Goal: Task Accomplishment & Management: Manage account settings

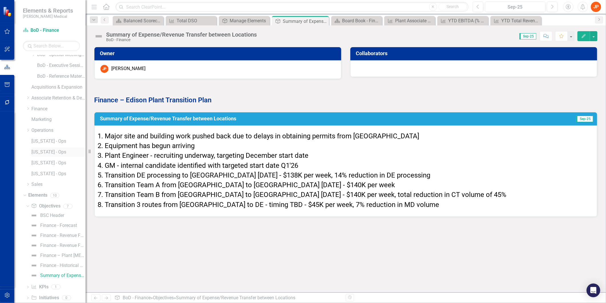
scroll to position [198, 0]
click at [52, 256] on div "Finance - Historical Performance" at bounding box center [62, 255] width 45 height 5
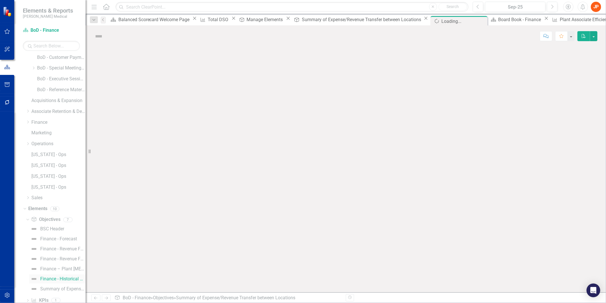
scroll to position [156, 0]
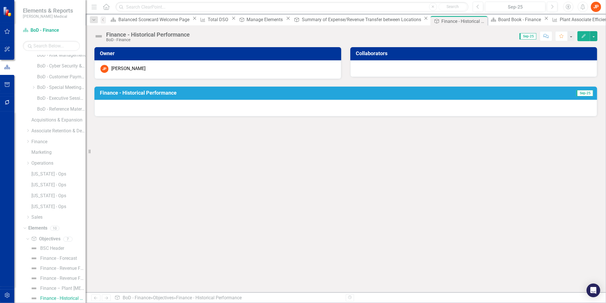
click at [156, 90] on h3 "Finance - Historical Performance" at bounding box center [301, 93] width 403 height 6
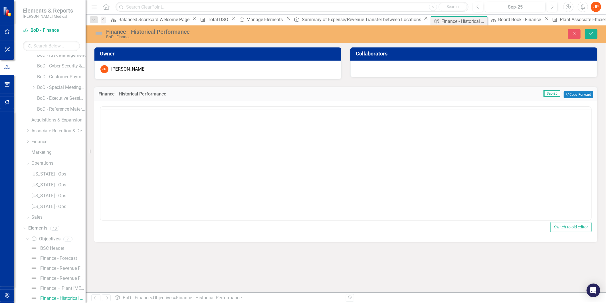
scroll to position [0, 0]
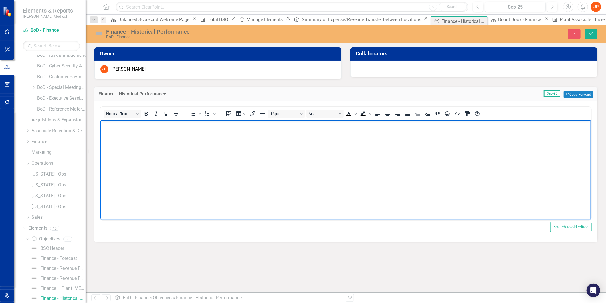
click at [108, 126] on p "Rich Text Area. Press ALT-0 for help." at bounding box center [346, 125] width 488 height 7
click at [480, 128] on p "Rich Text Area. Press ALT-0 for help." at bounding box center [346, 125] width 488 height 7
click at [47, 247] on div "Finance - Revenue Forecast by Source (Chart)" at bounding box center [62, 246] width 45 height 5
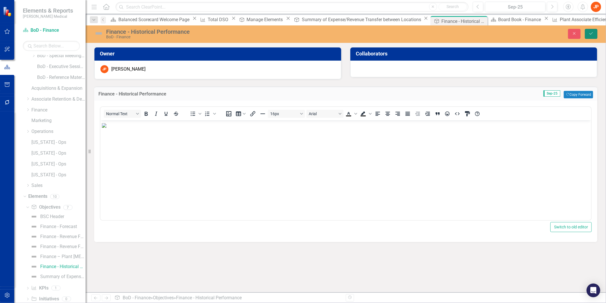
click at [591, 34] on icon "Save" at bounding box center [591, 33] width 5 height 4
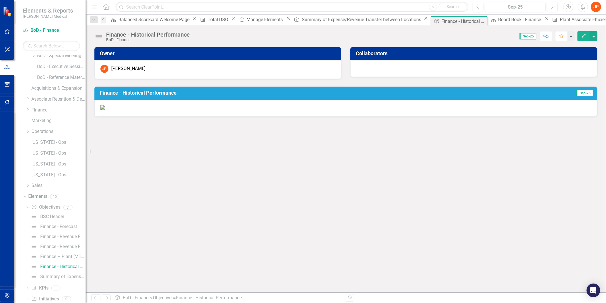
scroll to position [0, 0]
click at [47, 246] on div "Finance - Revenue Forecast by Source (Chart)" at bounding box center [62, 246] width 45 height 5
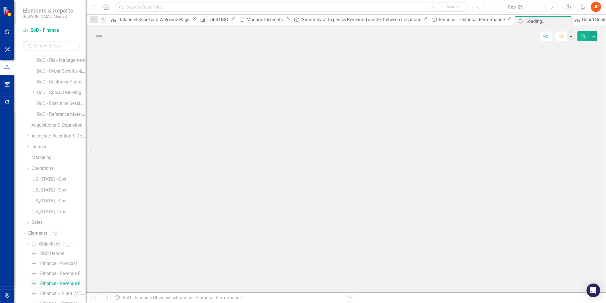
scroll to position [136, 0]
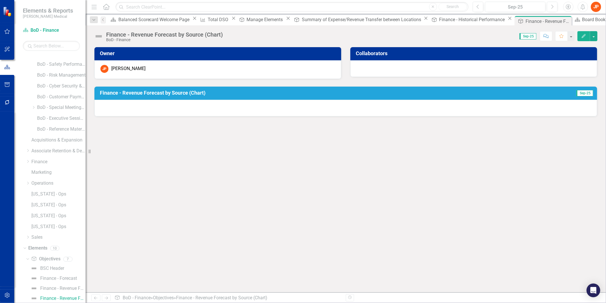
click at [152, 106] on div at bounding box center [345, 108] width 503 height 17
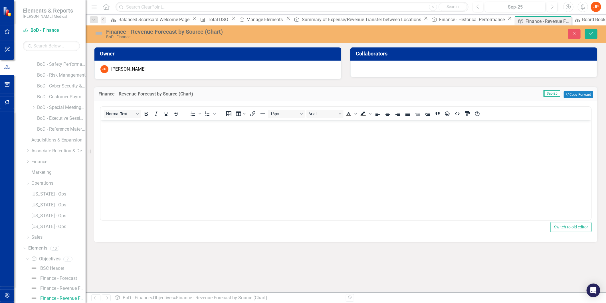
scroll to position [0, 0]
click at [115, 130] on body "Rich Text Area. Press ALT-0 for help." at bounding box center [345, 163] width 491 height 86
click at [594, 33] on icon "Save" at bounding box center [591, 33] width 5 height 4
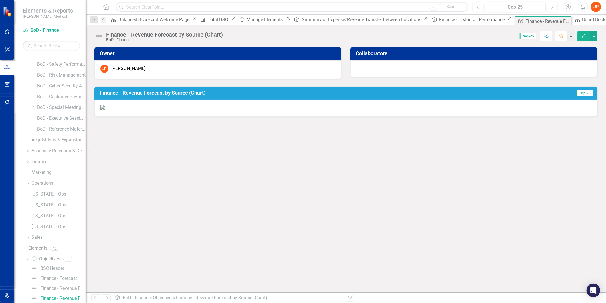
click at [105, 110] on img at bounding box center [102, 107] width 5 height 5
click at [583, 36] on icon "button" at bounding box center [584, 36] width 4 height 4
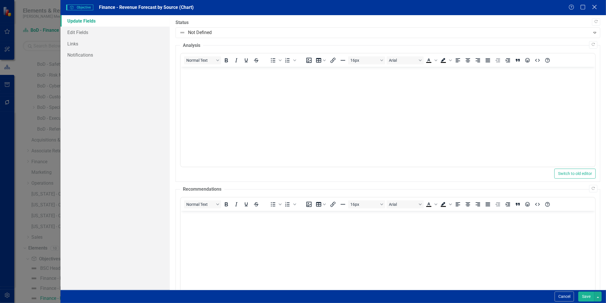
click at [594, 8] on icon at bounding box center [595, 7] width 4 height 4
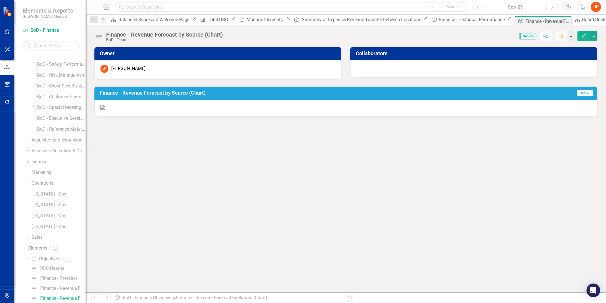
click at [178, 92] on h3 "Finance - Revenue Forecast by Source (Chart)" at bounding box center [312, 93] width 424 height 6
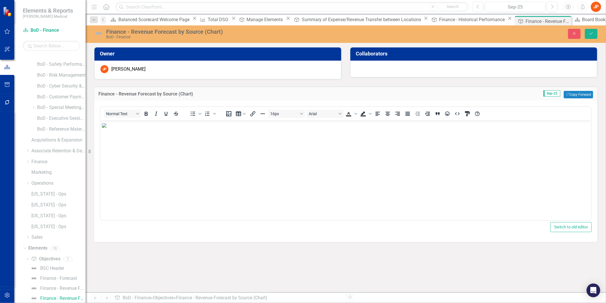
click at [106, 128] on img "Rich Text Area. Press ALT-0 for help." at bounding box center [104, 125] width 5 height 5
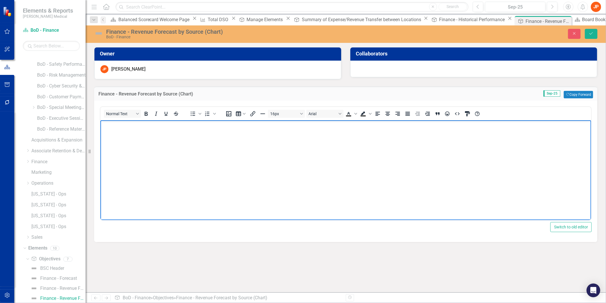
click at [414, 142] on body "Rich Text Area. Press ALT-0 for help." at bounding box center [345, 163] width 491 height 86
click at [594, 33] on icon "Save" at bounding box center [591, 33] width 5 height 4
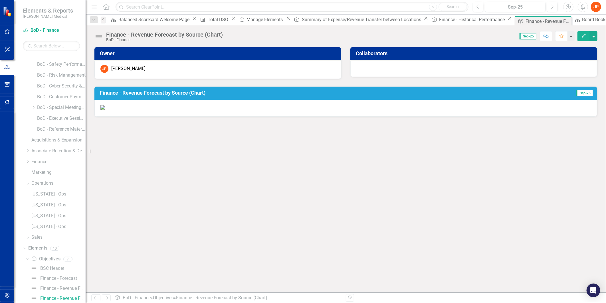
click at [105, 110] on img at bounding box center [102, 107] width 5 height 5
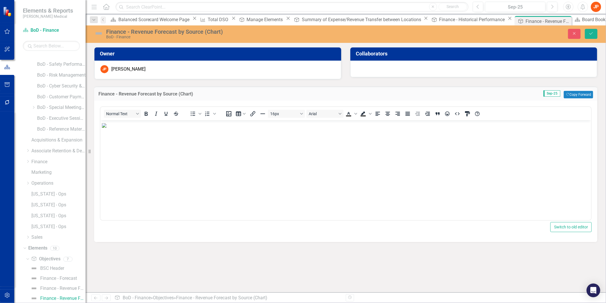
click at [106, 128] on img "Rich Text Area. Press ALT-0 for help." at bounding box center [104, 125] width 5 height 5
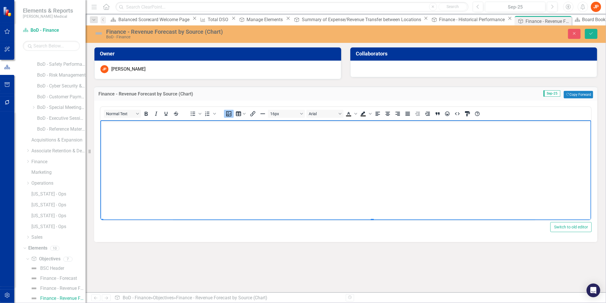
scroll to position [78, 0]
drag, startPoint x: 372, startPoint y: 214, endPoint x: 567, endPoint y: 306, distance: 216.1
click at [592, 36] on button "Save" at bounding box center [591, 34] width 13 height 10
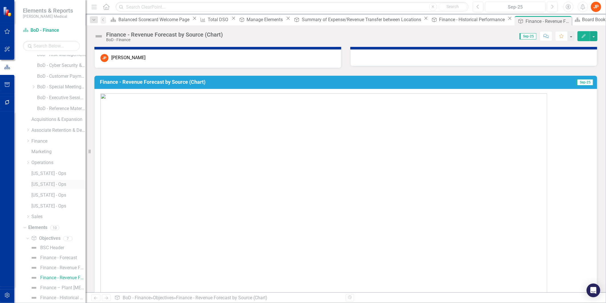
scroll to position [168, 0]
click at [51, 257] on div "Finance - Revenue Forecast by Source (Table)" at bounding box center [62, 256] width 45 height 5
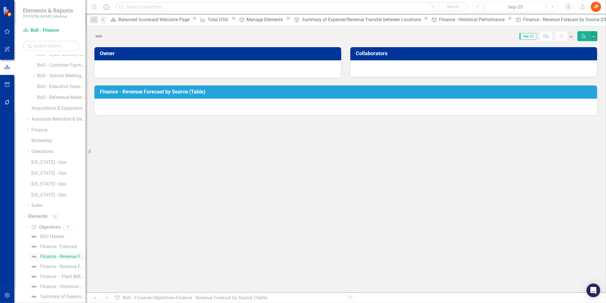
scroll to position [126, 0]
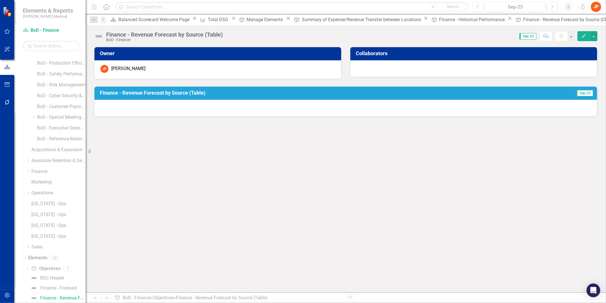
click at [404, 143] on div "Owner JP [PERSON_NAME] Collaborators Finance - Revenue Forecast by Source (Tabl…" at bounding box center [346, 169] width 521 height 245
click at [193, 107] on div at bounding box center [345, 108] width 503 height 17
click at [192, 107] on div at bounding box center [345, 108] width 503 height 17
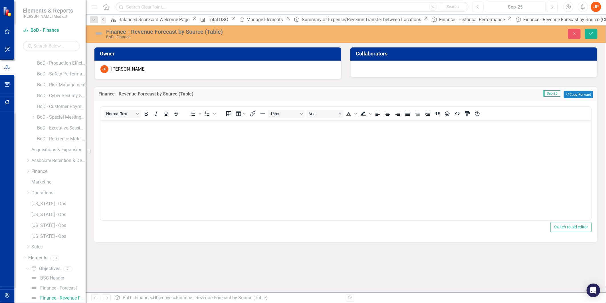
scroll to position [0, 0]
click at [592, 34] on icon "Save" at bounding box center [591, 33] width 5 height 4
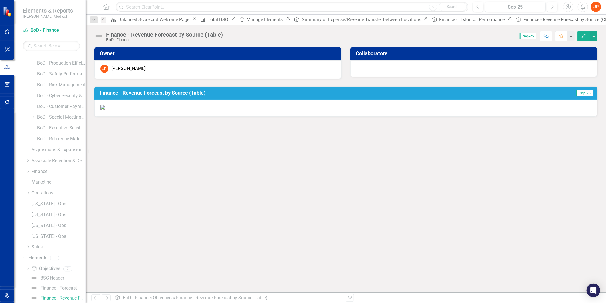
scroll to position [55, 0]
click at [105, 110] on img at bounding box center [102, 107] width 5 height 5
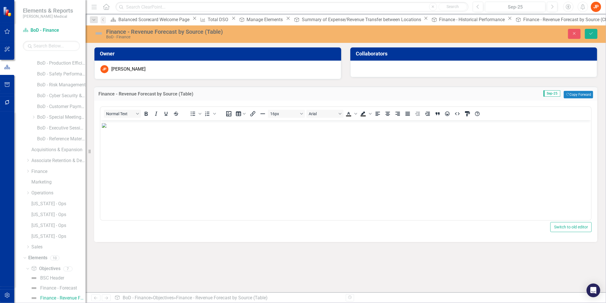
scroll to position [139, 0]
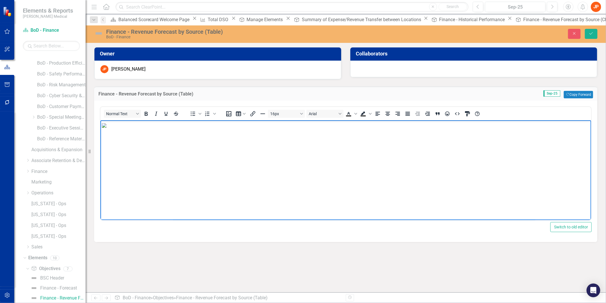
click at [106, 128] on img "Rich Text Area. Press ALT-0 for help." at bounding box center [104, 125] width 5 height 5
drag, startPoint x: 294, startPoint y: 214, endPoint x: 387, endPoint y: 259, distance: 103.8
click at [590, 32] on icon "Save" at bounding box center [591, 33] width 5 height 4
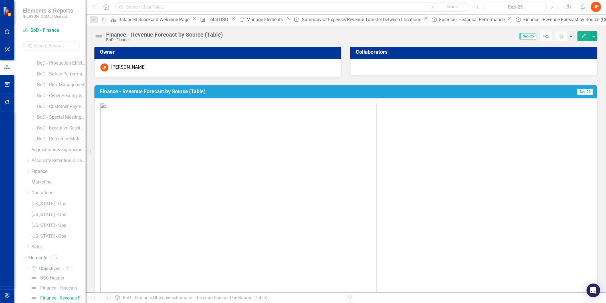
scroll to position [0, 0]
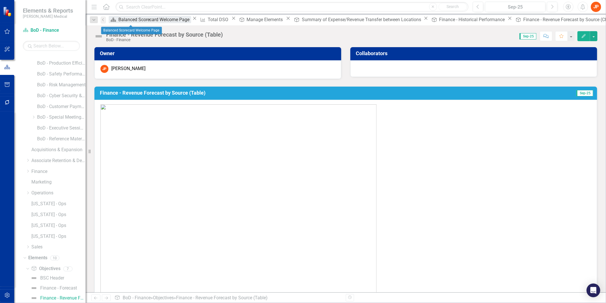
click at [132, 19] on div "Balanced Scorecard Welcome Page" at bounding box center [154, 19] width 73 height 7
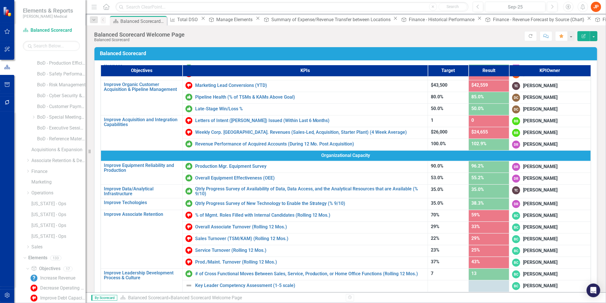
scroll to position [227, 0]
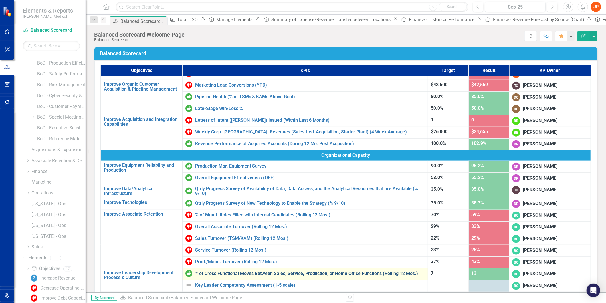
click at [285, 272] on link "# of Cross Functional Moves Between Sales, Service, Production, or Home Office …" at bounding box center [310, 273] width 230 height 5
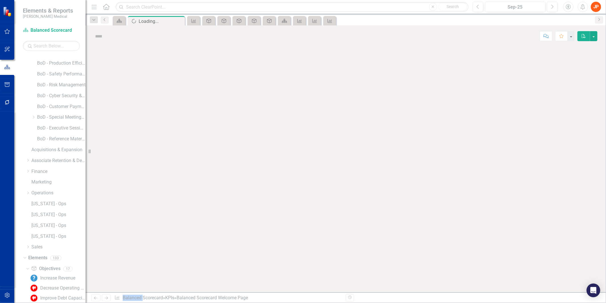
click at [285, 272] on div at bounding box center [346, 169] width 521 height 245
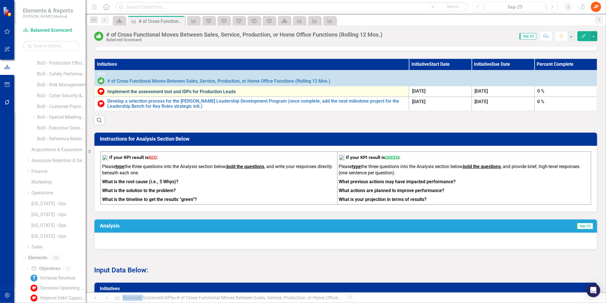
scroll to position [144, 0]
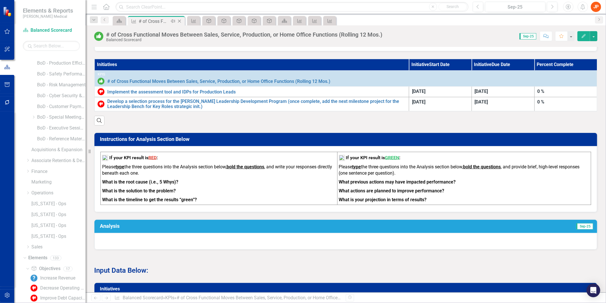
click at [163, 22] on div "# of Cross Functional Moves Between Sales, Service, Production, or Home Office …" at bounding box center [154, 21] width 31 height 7
click at [179, 21] on icon "Close" at bounding box center [180, 21] width 6 height 5
